Goal: Transaction & Acquisition: Book appointment/travel/reservation

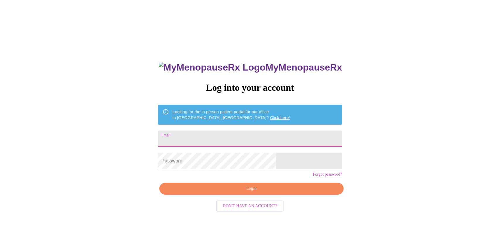
click at [207, 134] on input "Email" at bounding box center [250, 139] width 184 height 16
click at [215, 137] on input "hjlove77" at bounding box center [250, 139] width 184 height 16
type input "[EMAIL_ADDRESS][DOMAIN_NAME]"
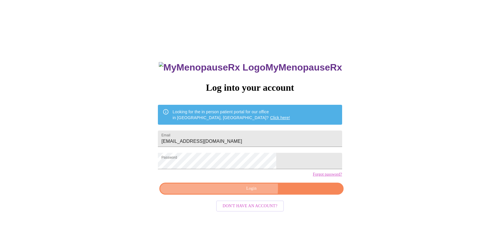
click at [233, 192] on span "Login" at bounding box center [251, 188] width 170 height 7
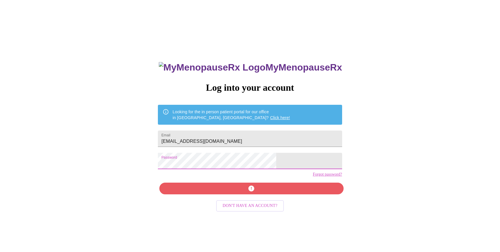
click at [149, 166] on div "MyMenopauseRx Log into your account Looking for the in person patient portal fo…" at bounding box center [249, 153] width 495 height 303
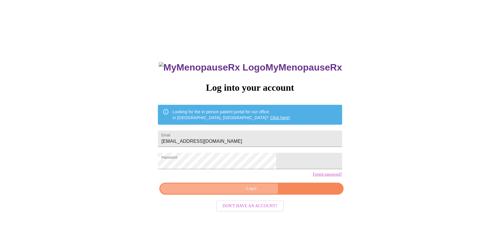
click at [202, 192] on span "Login" at bounding box center [251, 188] width 170 height 7
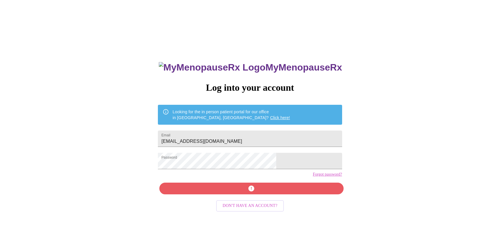
click at [313, 177] on link "Forgot password?" at bounding box center [327, 174] width 29 height 5
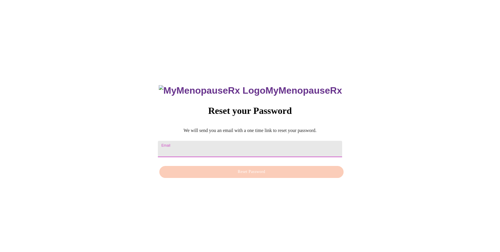
click at [220, 145] on input "Email" at bounding box center [250, 149] width 184 height 16
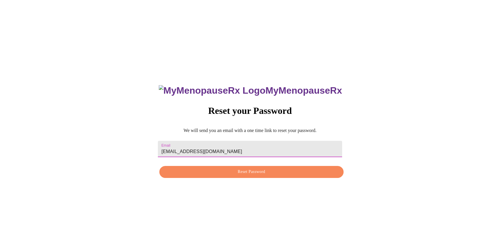
type input "[EMAIL_ADDRESS][DOMAIN_NAME]"
click at [240, 172] on span "Reset Password" at bounding box center [251, 171] width 170 height 7
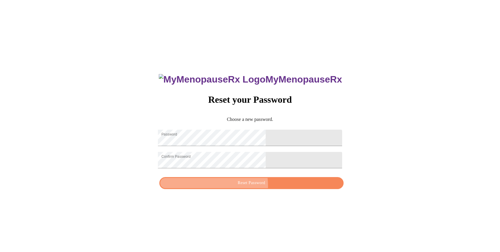
click at [239, 187] on span "Reset Password" at bounding box center [251, 183] width 170 height 7
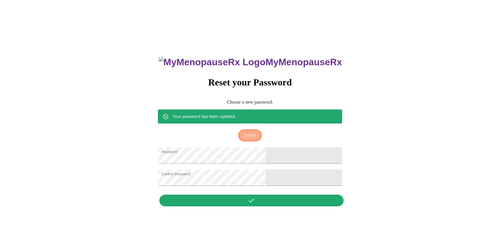
click at [252, 132] on span "Login" at bounding box center [250, 135] width 10 height 7
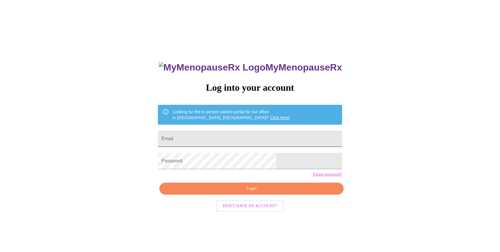
click at [238, 144] on input "Email" at bounding box center [250, 139] width 184 height 16
type input "hjlove77@gmail.com"
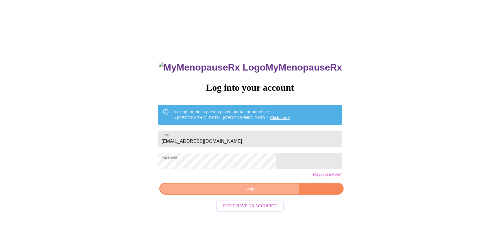
click at [262, 192] on span "Login" at bounding box center [251, 188] width 170 height 7
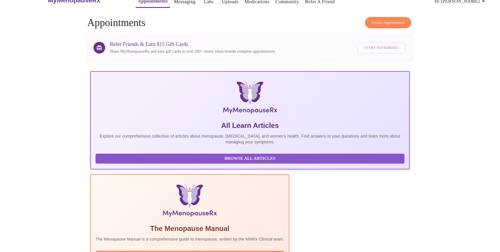
scroll to position [12, 0]
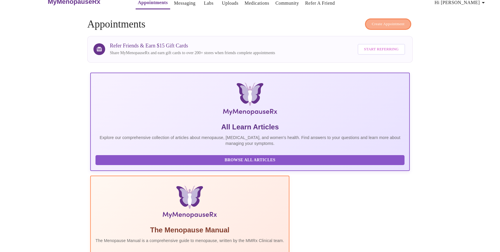
click at [393, 22] on span "Create Appointment" at bounding box center [388, 24] width 33 height 7
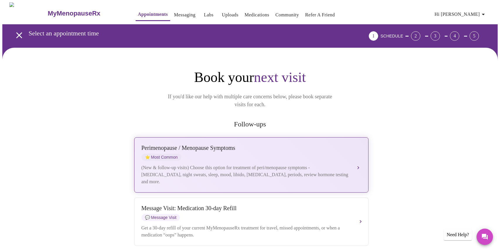
click at [249, 145] on div "Perimenopause / Menopause Symptoms" at bounding box center [245, 148] width 208 height 7
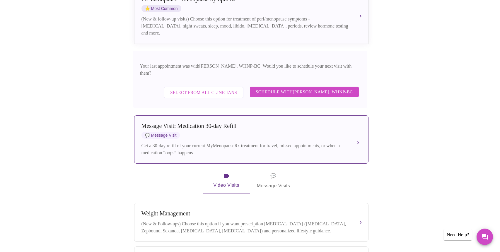
scroll to position [149, 0]
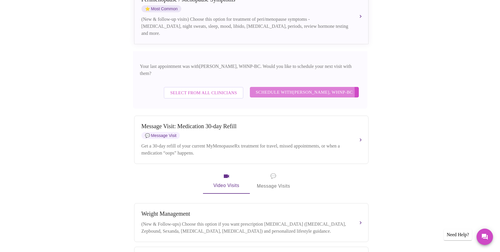
click at [268, 88] on span "Schedule with Meghan Matz, WHNP-BC" at bounding box center [304, 92] width 97 height 8
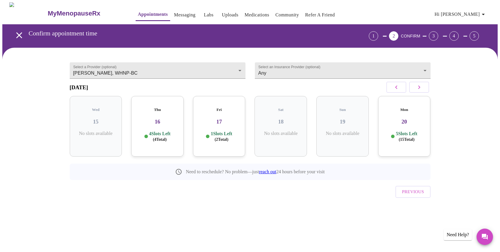
click at [405, 132] on p "5 Slots Left ( 15 Total)" at bounding box center [406, 136] width 21 height 11
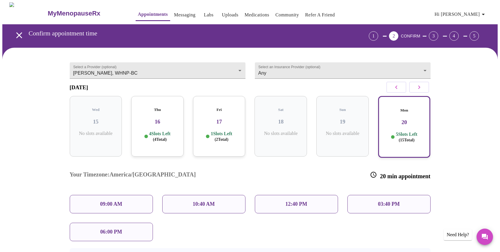
click at [130, 195] on div "09:00 AM" at bounding box center [111, 204] width 83 height 18
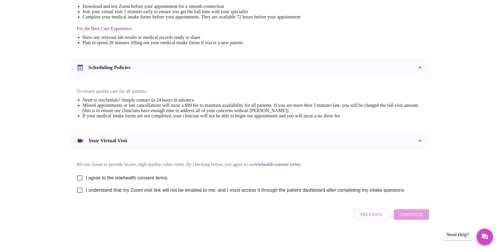
scroll to position [172, 0]
click at [81, 175] on input "I agree to the telehealth consent terms" at bounding box center [80, 178] width 12 height 12
checkbox input "true"
click at [79, 188] on input "I understand that my Zoom visit link will not be emailed to me, and I must acce…" at bounding box center [80, 190] width 12 height 12
checkbox input "true"
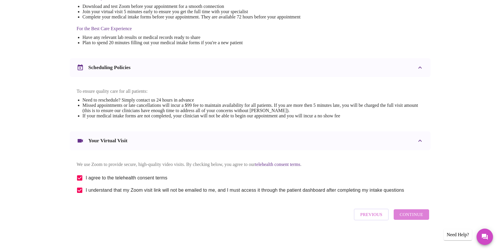
click at [418, 213] on button "Continue" at bounding box center [411, 214] width 35 height 11
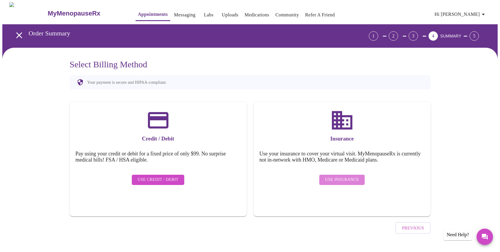
click at [345, 176] on span "Use Insurance" at bounding box center [342, 179] width 34 height 7
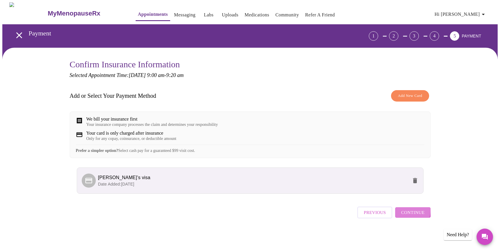
click at [405, 216] on span "Continue" at bounding box center [412, 213] width 23 height 8
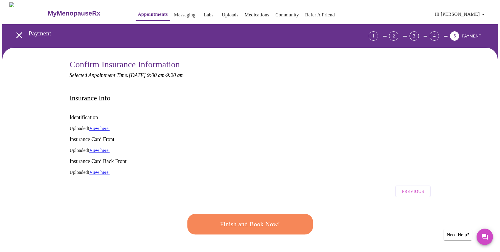
click at [284, 214] on button "Finish and Book Now!" at bounding box center [250, 224] width 128 height 21
